Goal: Find specific page/section: Find specific page/section

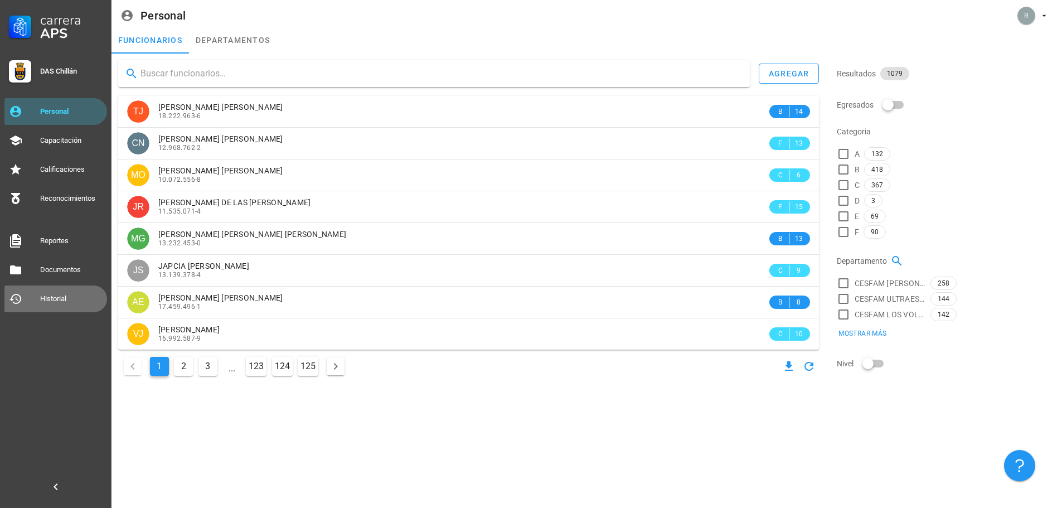
click at [45, 293] on div "Historial" at bounding box center [71, 299] width 62 height 18
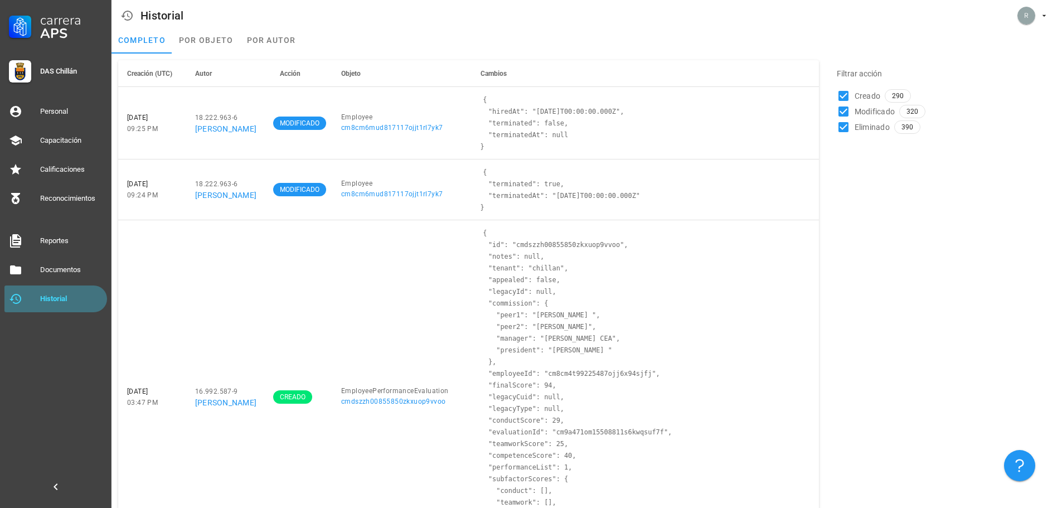
click at [41, 304] on div "Historial" at bounding box center [71, 299] width 62 height 18
click at [79, 279] on link "Documentos" at bounding box center [55, 269] width 103 height 27
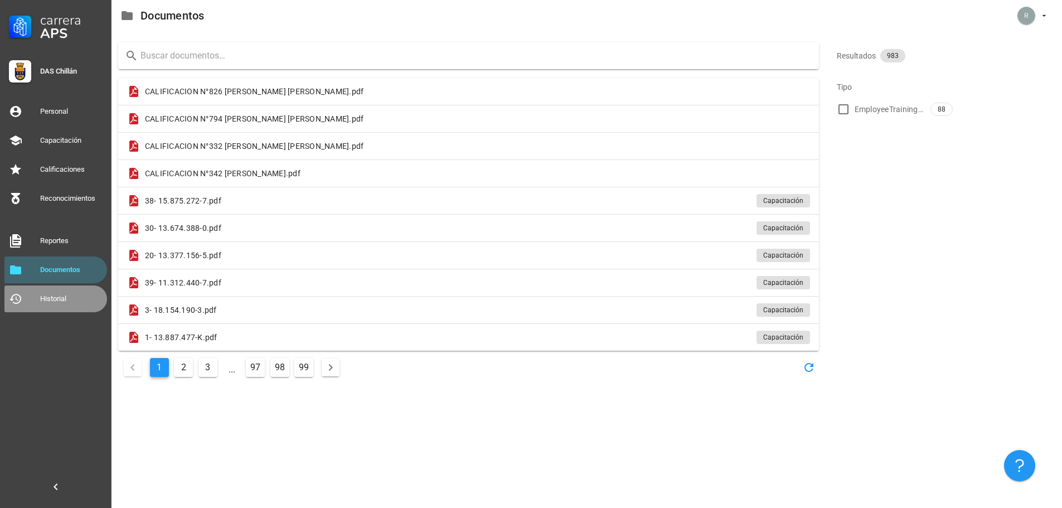
click at [65, 296] on div "Historial" at bounding box center [71, 298] width 62 height 9
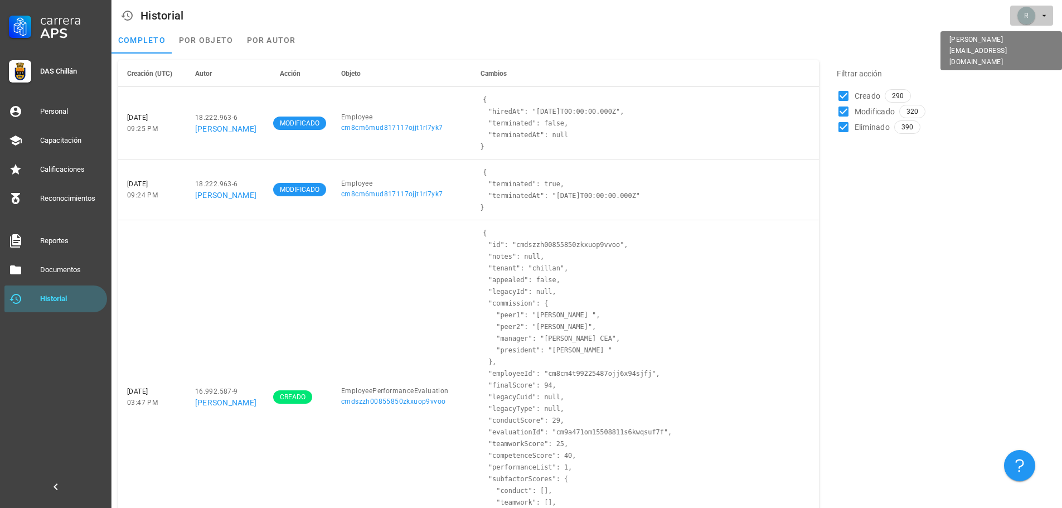
click at [1044, 18] on icon "button" at bounding box center [1043, 15] width 9 height 9
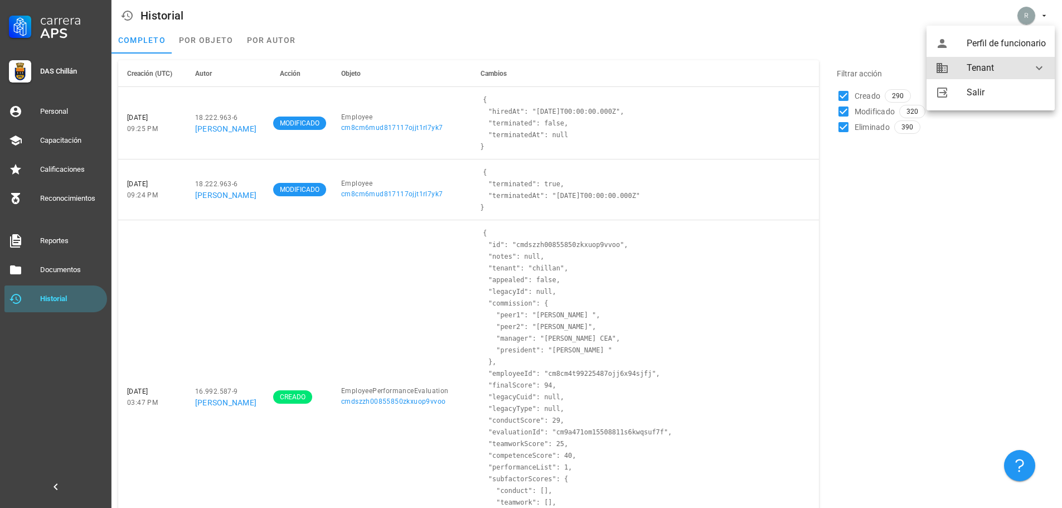
click at [1011, 71] on div "Tenant" at bounding box center [992, 68] width 52 height 22
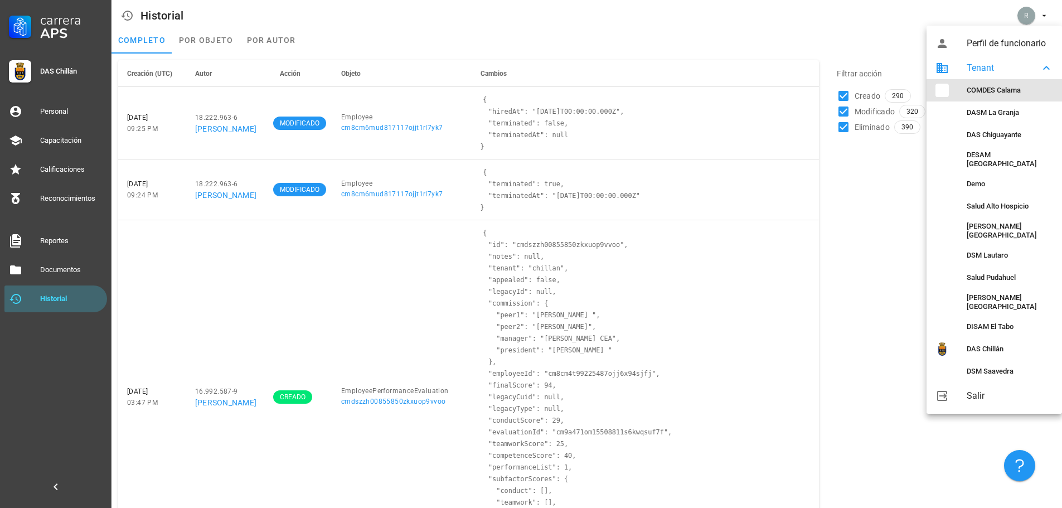
click at [1000, 96] on div "COMDES Calama" at bounding box center [1009, 90] width 86 height 18
